Goal: Complete application form

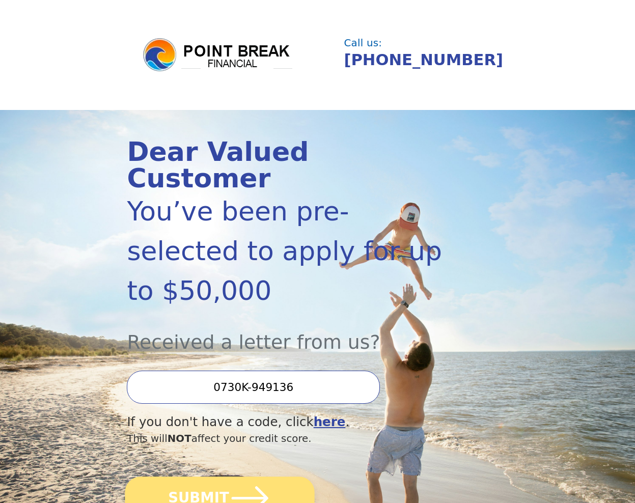
click at [245, 477] on icon "submit" at bounding box center [250, 498] width 42 height 42
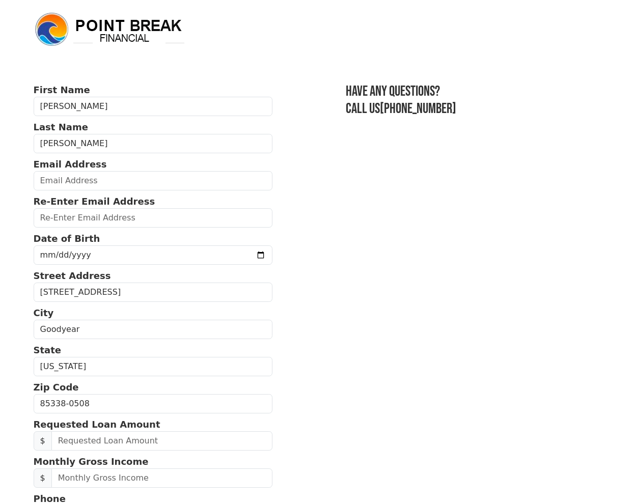
click at [322, 363] on section "First Name Alicia Last Name Montoya Email Address Re-Enter Email Address Date o…" at bounding box center [318, 404] width 568 height 642
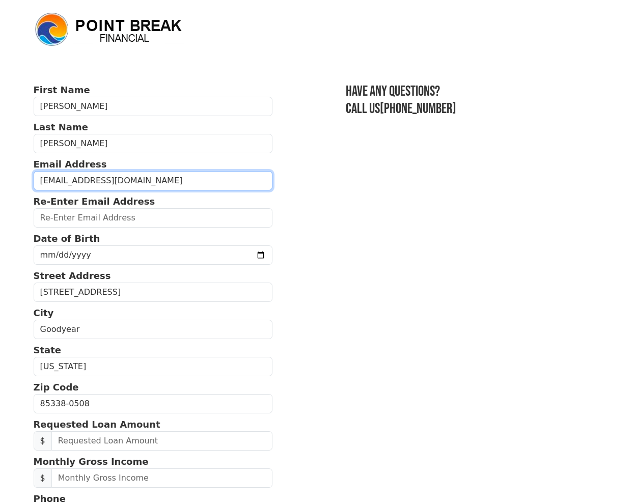
type input "aarguelles915@gmail.com"
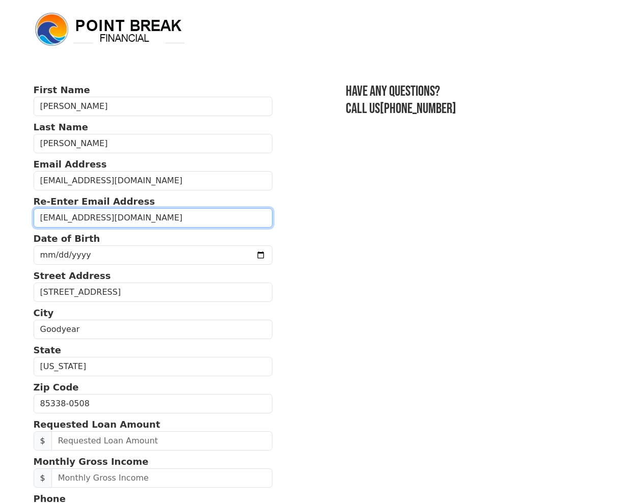
type input "aarguelles915@gmail.com"
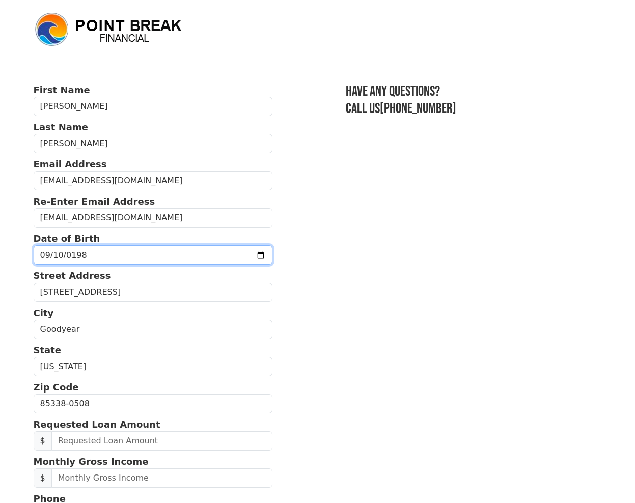
type input "1988-09-10"
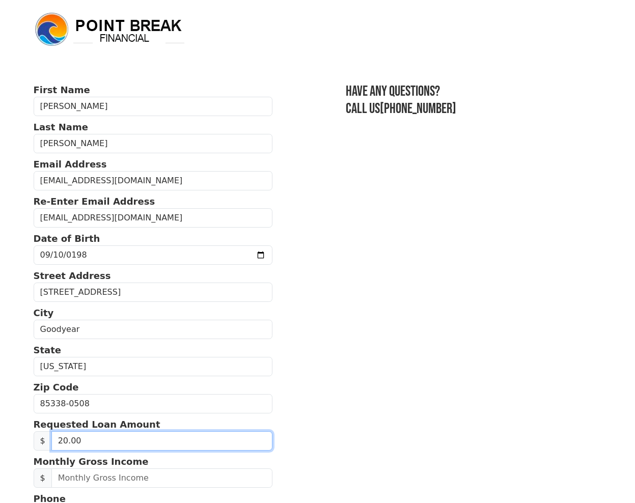
type input "2.00"
type input "40,000.00"
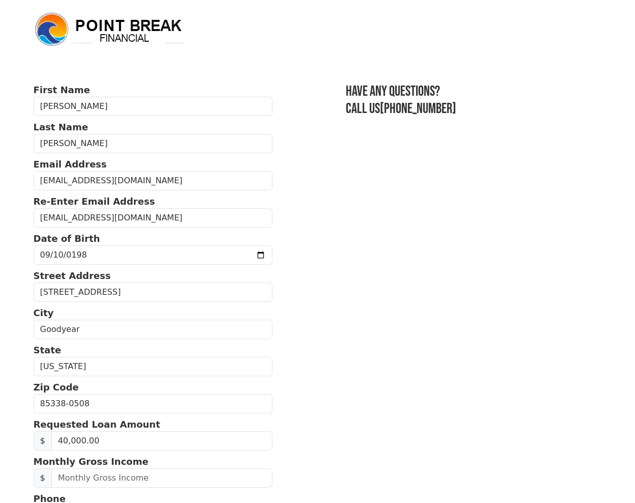
click at [339, 205] on section "First Name Alicia Last Name Montoya Email Address aarguelles915@gmail.com Re-En…" at bounding box center [318, 404] width 568 height 642
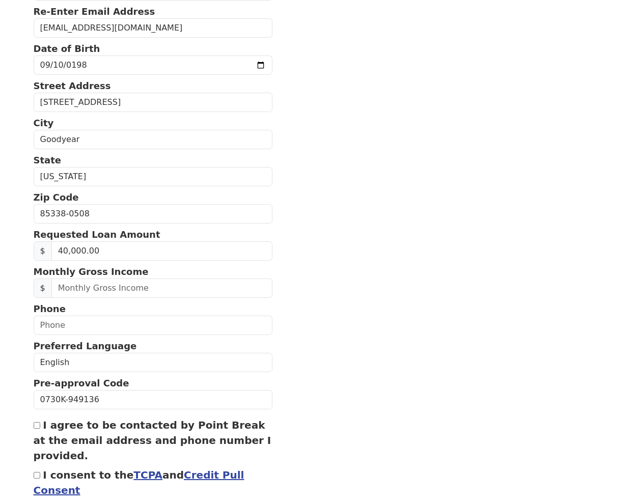
scroll to position [231, 0]
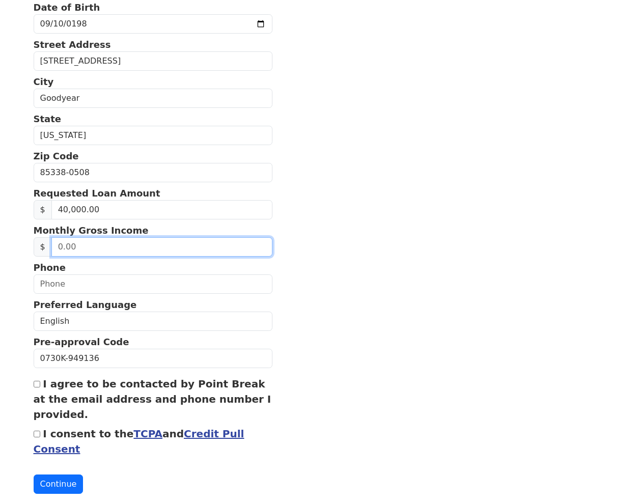
click at [106, 245] on input "text" at bounding box center [161, 246] width 221 height 19
type input "8,600.00"
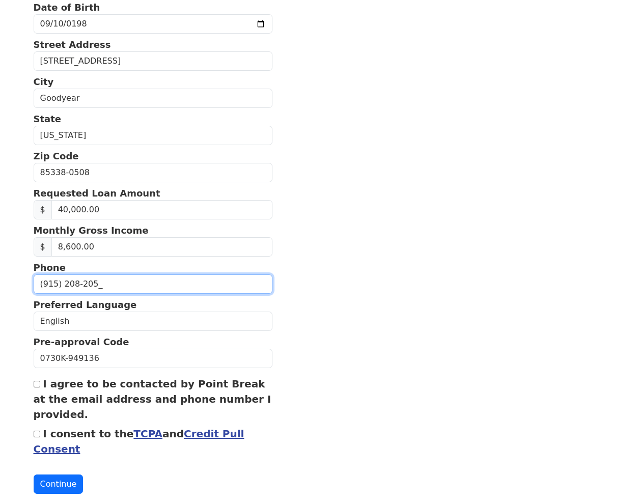
type input "(915) 208-2052"
click at [36, 387] on input "I agree to be contacted by Point Break at the email address and phone number I …" at bounding box center [37, 384] width 7 height 7
checkbox input "true"
click at [37, 437] on input "I consent to the TCPA and Credit Pull Consent" at bounding box center [37, 434] width 7 height 7
checkbox input "true"
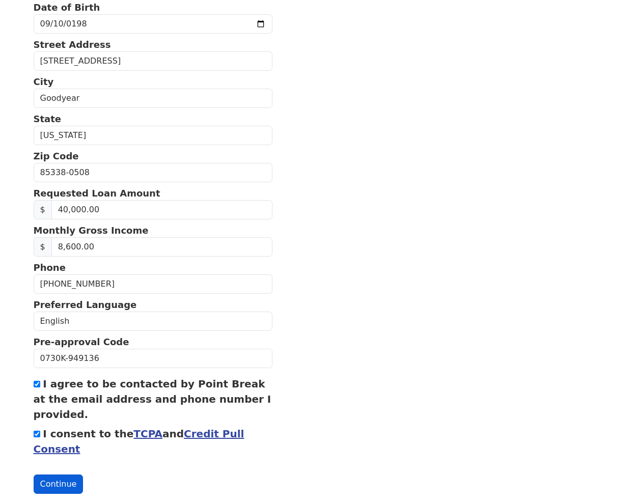
click at [55, 483] on button "Continue" at bounding box center [59, 483] width 50 height 19
